Goal: Check status: Check status

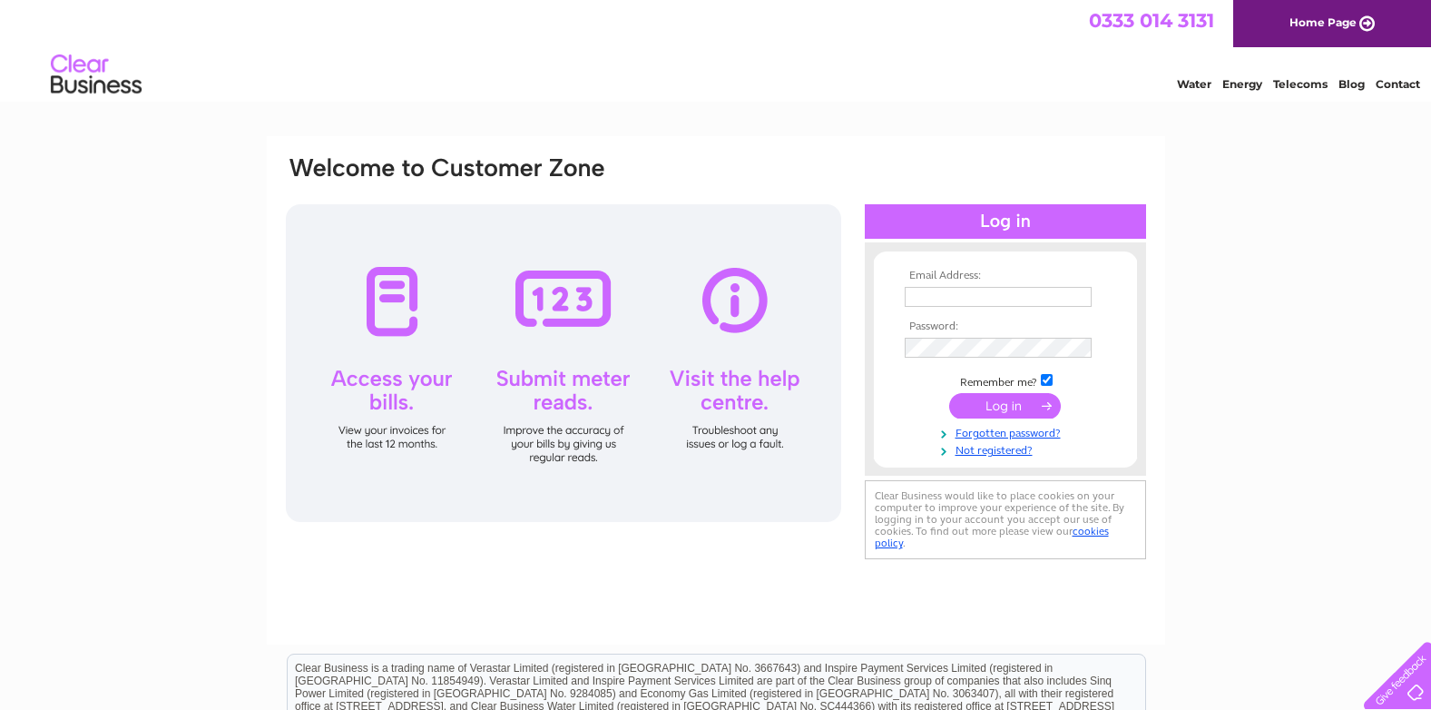
type input "info@theluibhotel.co.uk"
click at [986, 400] on input "submit" at bounding box center [1005, 405] width 112 height 25
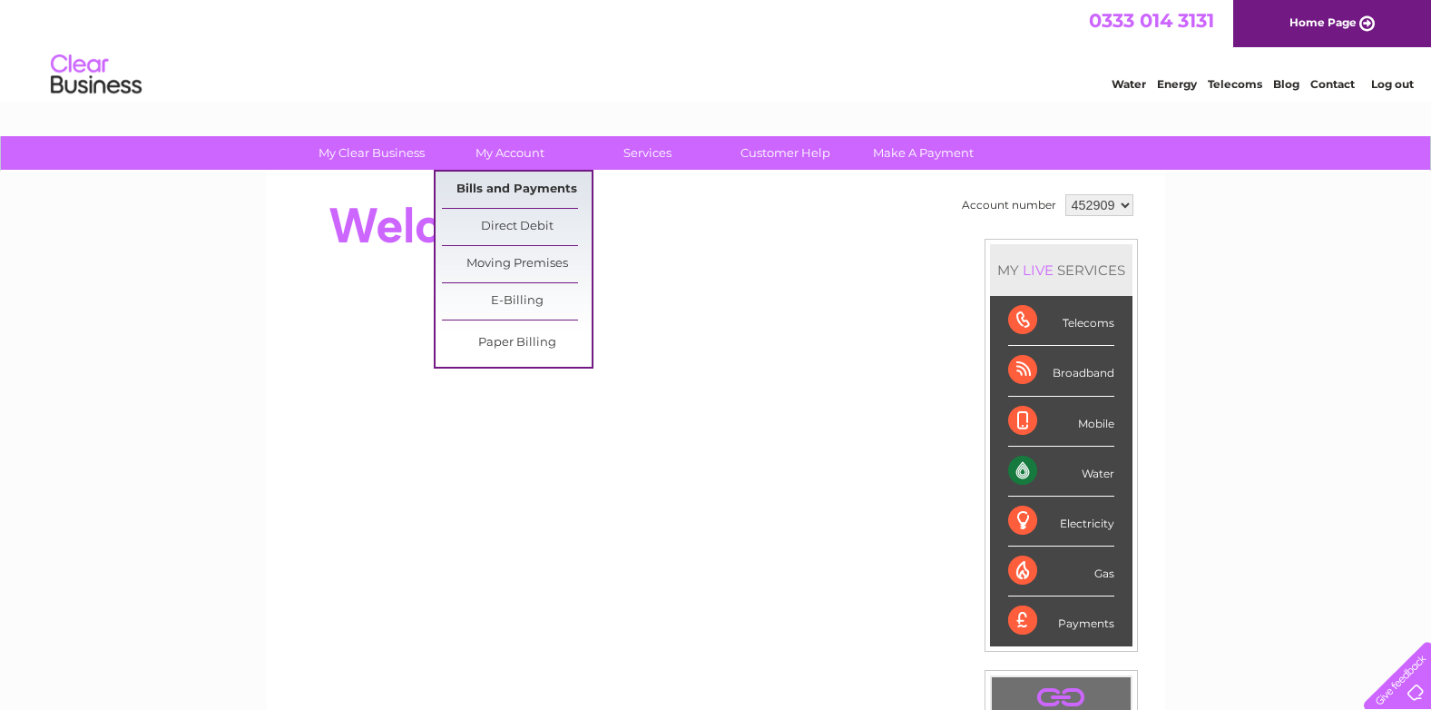
click at [523, 180] on link "Bills and Payments" at bounding box center [517, 189] width 150 height 36
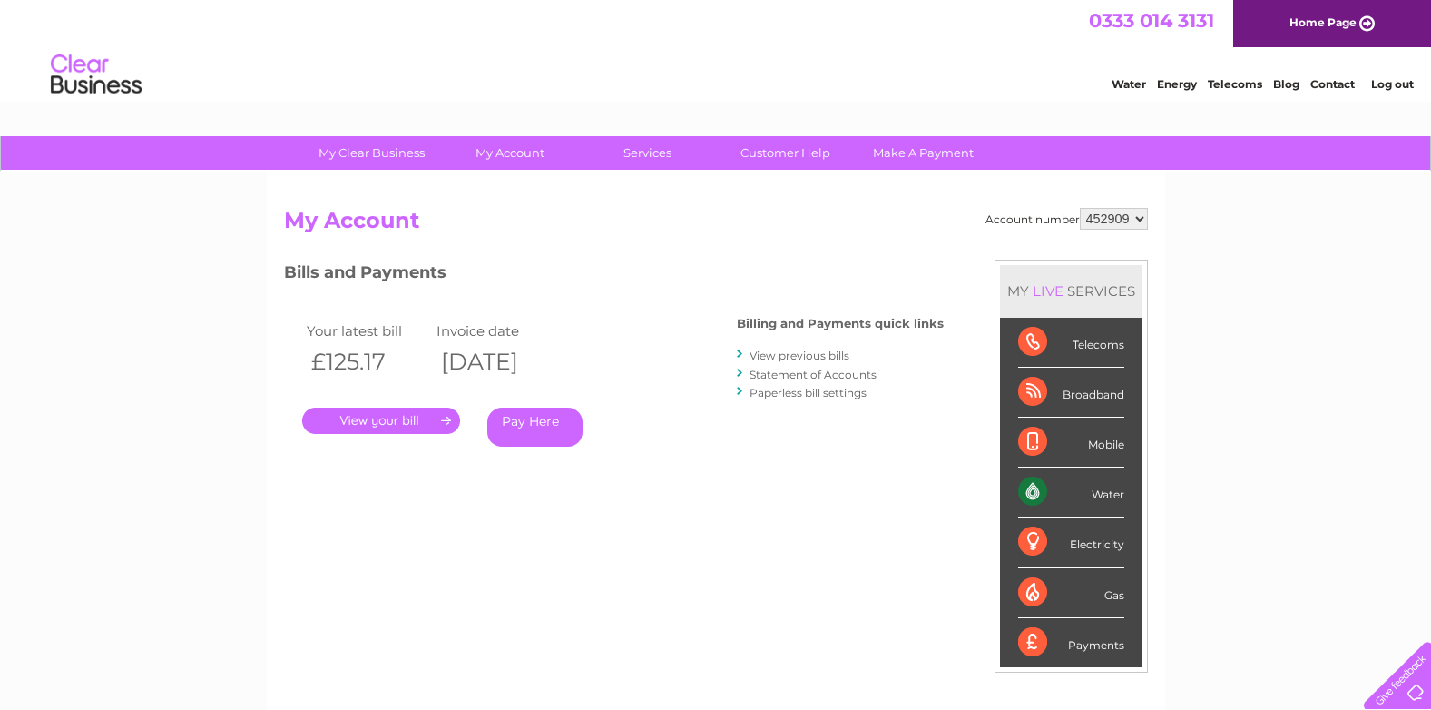
click at [362, 422] on link "." at bounding box center [381, 420] width 158 height 26
